Goal: Obtain resource: Download file/media

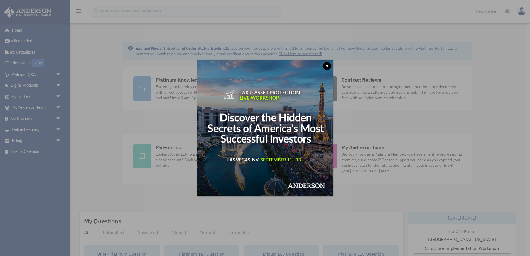
click at [327, 65] on button "x" at bounding box center [327, 66] width 8 height 8
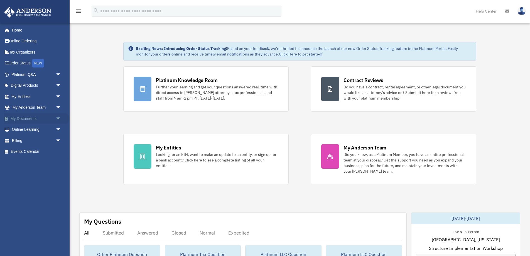
click at [28, 119] on link "My Documents arrow_drop_down" at bounding box center [37, 118] width 66 height 11
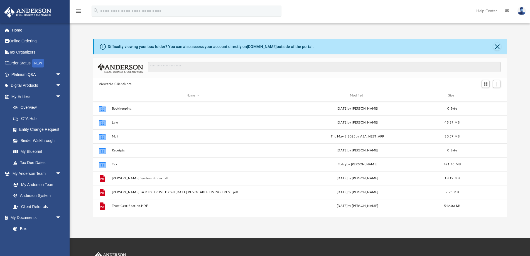
scroll to position [127, 414]
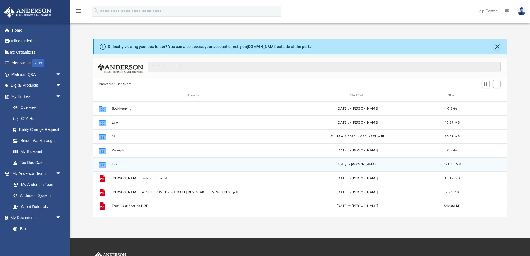
click at [112, 166] on button "Tax" at bounding box center [193, 164] width 162 height 4
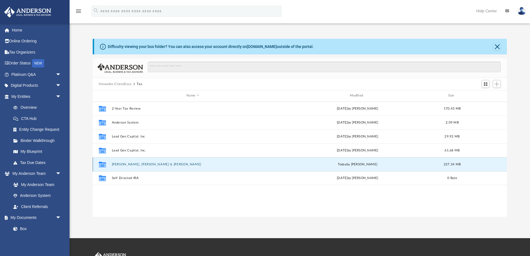
click at [126, 165] on button "[PERSON_NAME], [PERSON_NAME] & [PERSON_NAME]" at bounding box center [193, 164] width 162 height 4
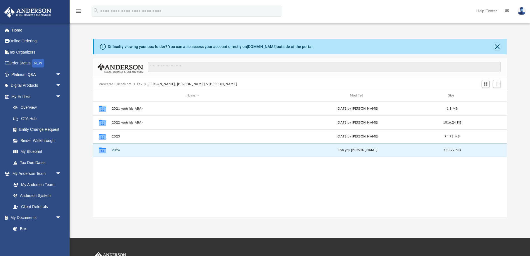
click at [113, 150] on button "2024" at bounding box center [193, 150] width 162 height 4
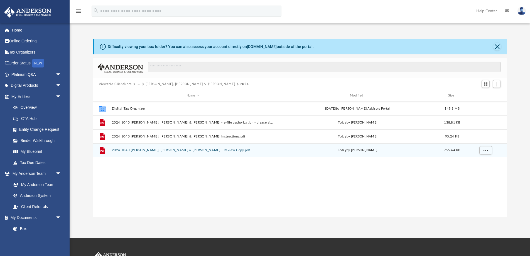
click at [133, 149] on button "2024 1040 [PERSON_NAME], [PERSON_NAME] & [PERSON_NAME] - Review Copy.pdf" at bounding box center [193, 150] width 162 height 4
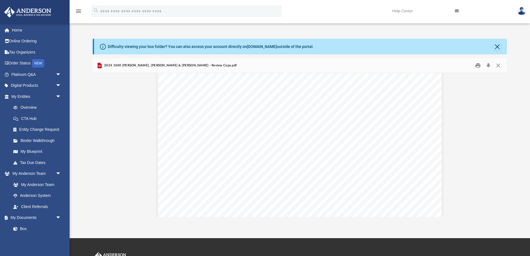
scroll to position [0, 0]
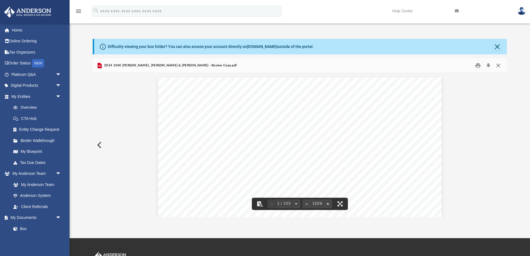
click at [498, 65] on button "Close" at bounding box center [498, 65] width 10 height 9
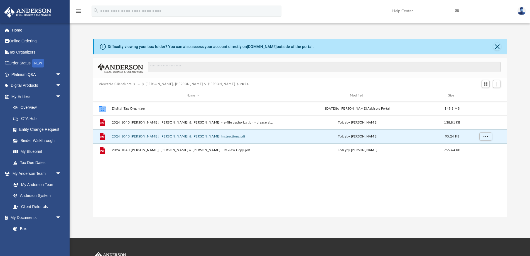
click at [183, 135] on button "2024 1040 [PERSON_NAME], [PERSON_NAME] & [PERSON_NAME] Instructions.pdf" at bounding box center [193, 136] width 162 height 4
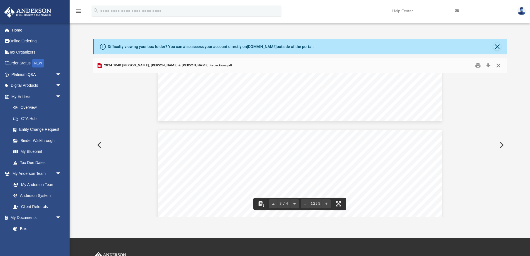
scroll to position [681, 0]
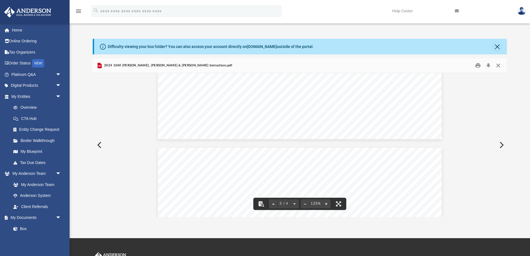
click at [499, 65] on button "Close" at bounding box center [498, 65] width 10 height 9
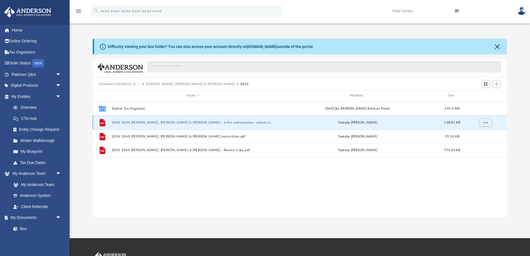
click at [198, 122] on button "2024 1040 [PERSON_NAME], [PERSON_NAME] & [PERSON_NAME] - e-file authorization -…" at bounding box center [193, 123] width 162 height 4
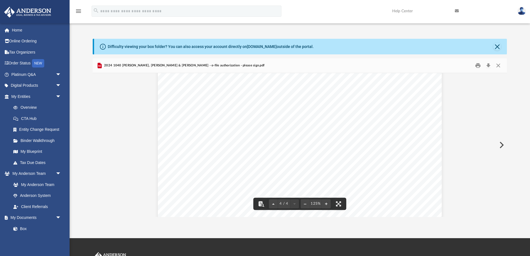
scroll to position [1147, 0]
click at [496, 46] on button "Close" at bounding box center [497, 47] width 8 height 8
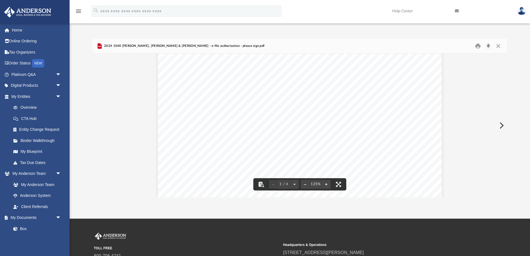
scroll to position [0, 0]
click at [500, 45] on button "Close" at bounding box center [498, 46] width 10 height 9
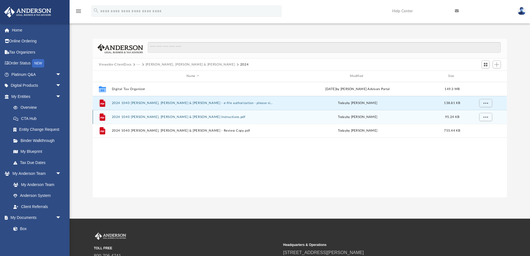
click at [201, 117] on button "2024 1040 [PERSON_NAME], [PERSON_NAME] & [PERSON_NAME] Instructions.pdf" at bounding box center [193, 117] width 162 height 4
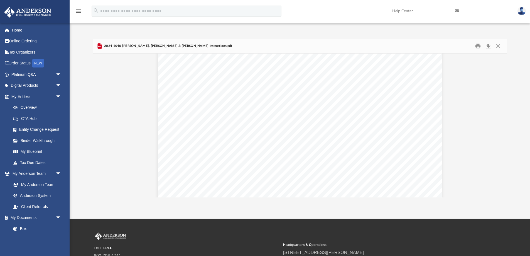
scroll to position [1360, 0]
